Goal: Use online tool/utility: Utilize a website feature to perform a specific function

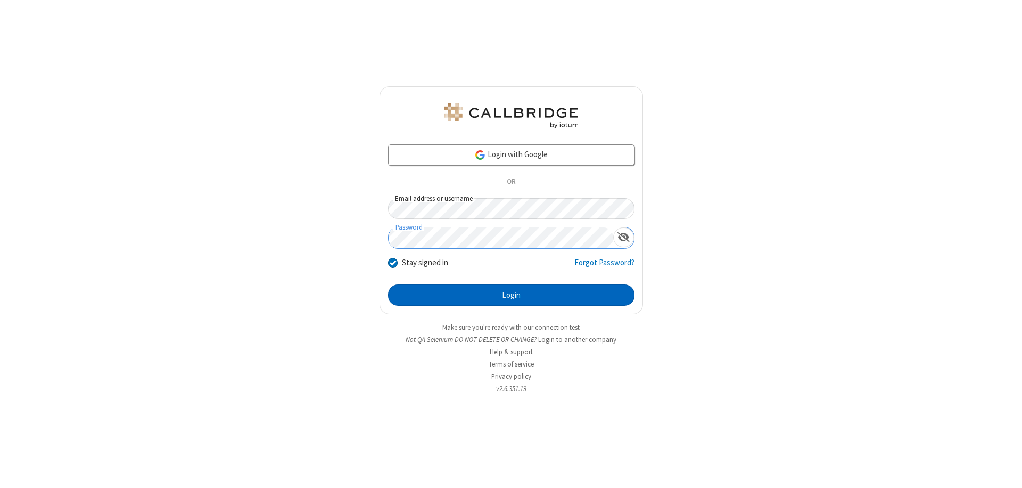
click at [511, 295] on button "Login" at bounding box center [511, 294] width 246 height 21
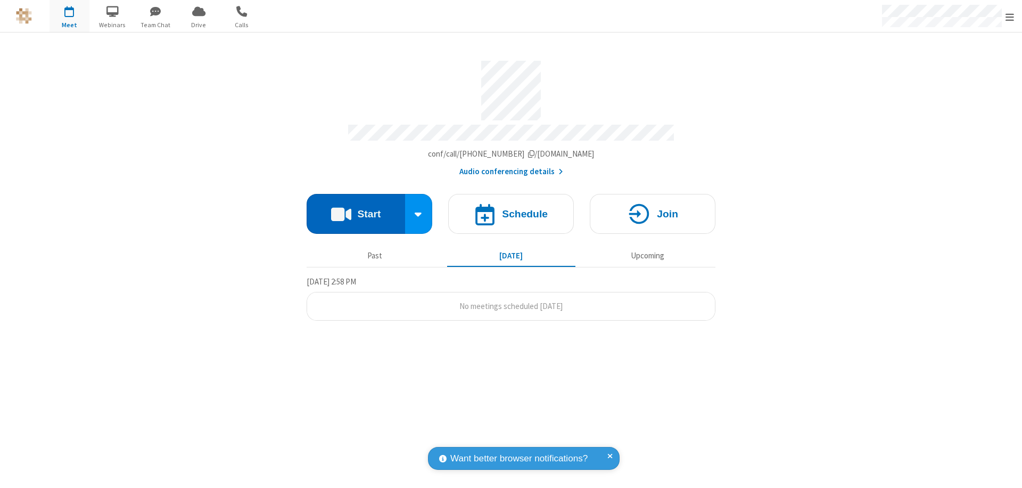
click at [356, 209] on button "Start" at bounding box center [356, 214] width 98 height 40
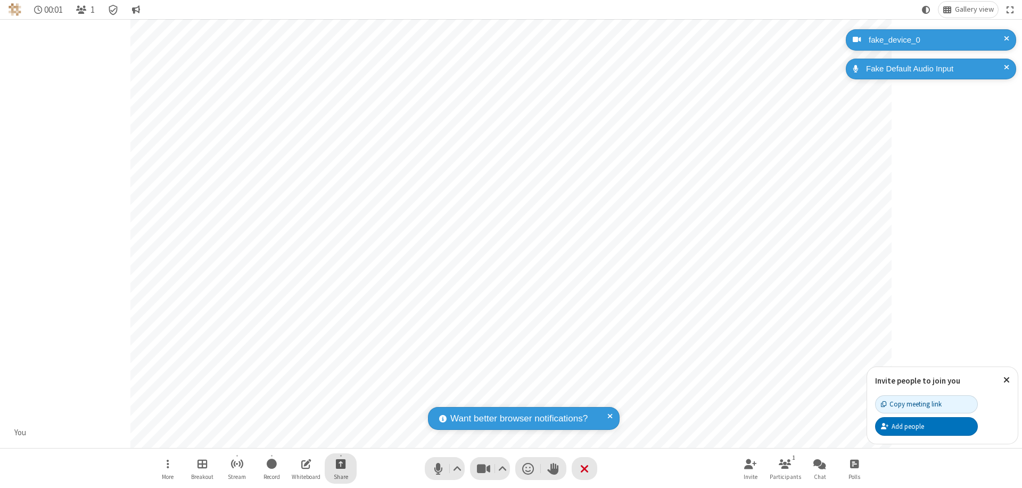
click at [341, 463] on span "Start sharing" at bounding box center [341, 463] width 10 height 13
click at [340, 398] on span "Share additional camera" at bounding box center [347, 400] width 79 height 9
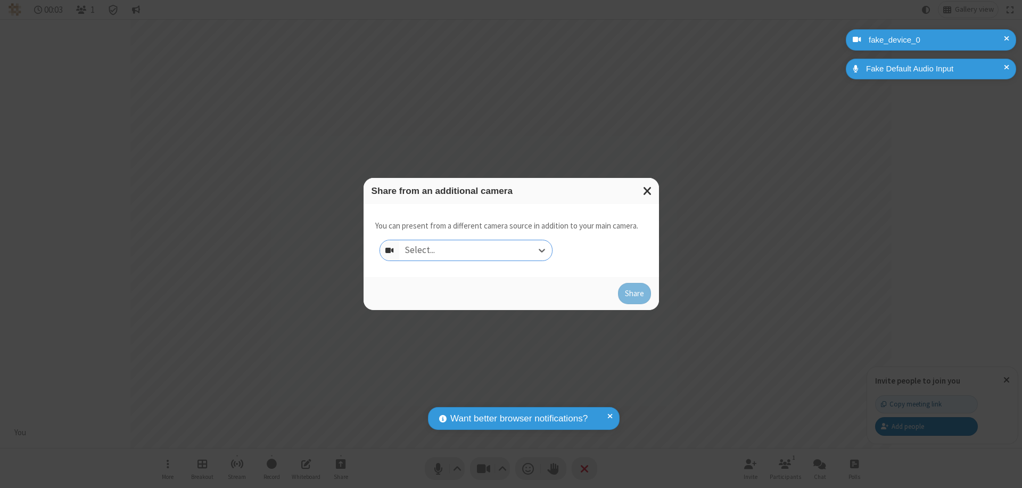
click at [475, 250] on div "Select..." at bounding box center [475, 250] width 153 height 20
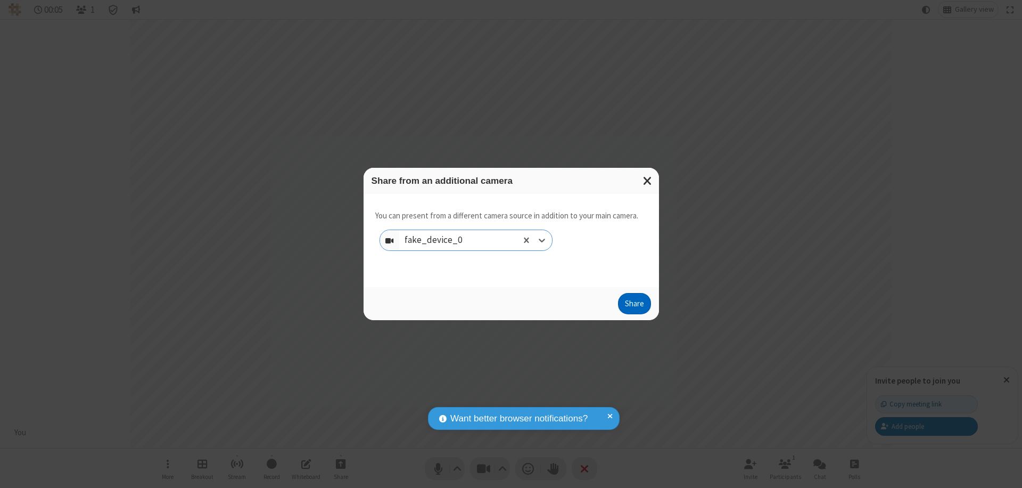
click at [634, 306] on button "Share" at bounding box center [634, 303] width 33 height 21
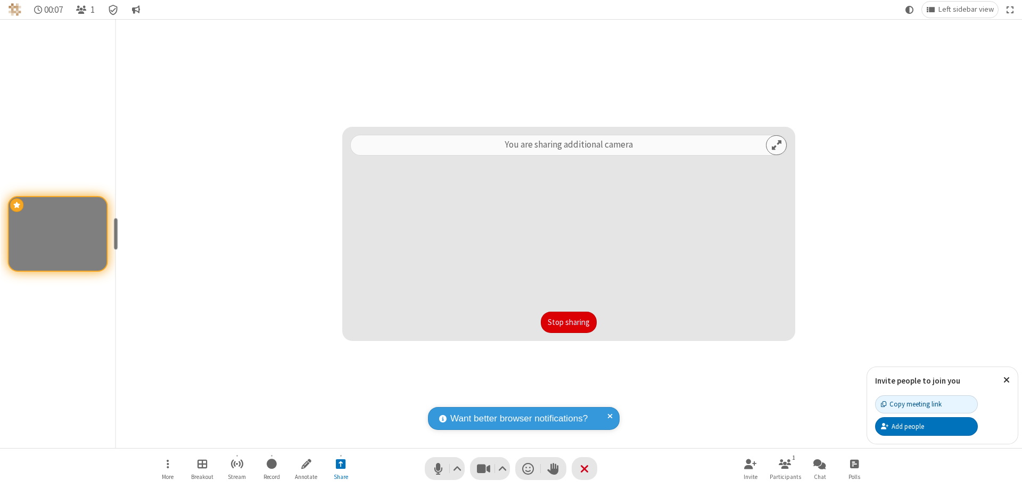
click at [568, 322] on button "Stop sharing" at bounding box center [569, 321] width 56 height 21
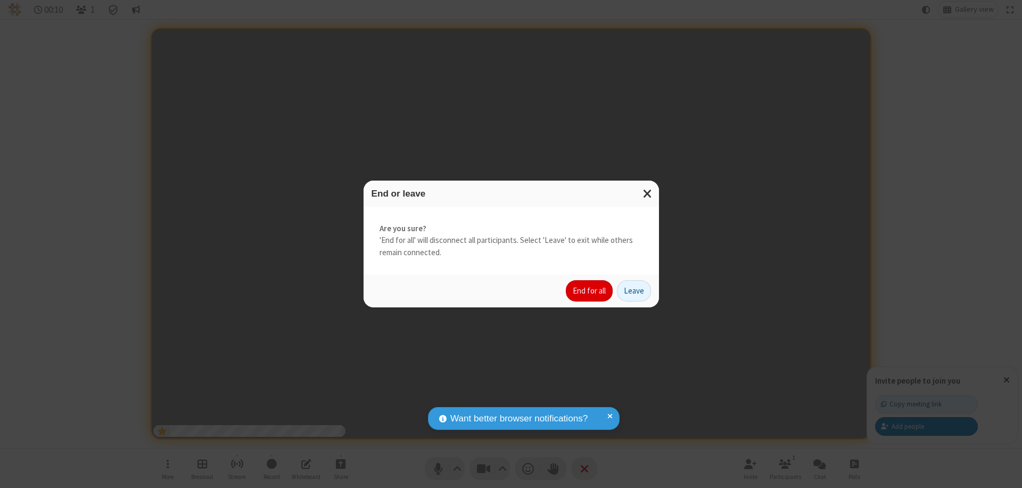
click at [590, 291] on button "End for all" at bounding box center [589, 290] width 47 height 21
